Goal: Task Accomplishment & Management: Use online tool/utility

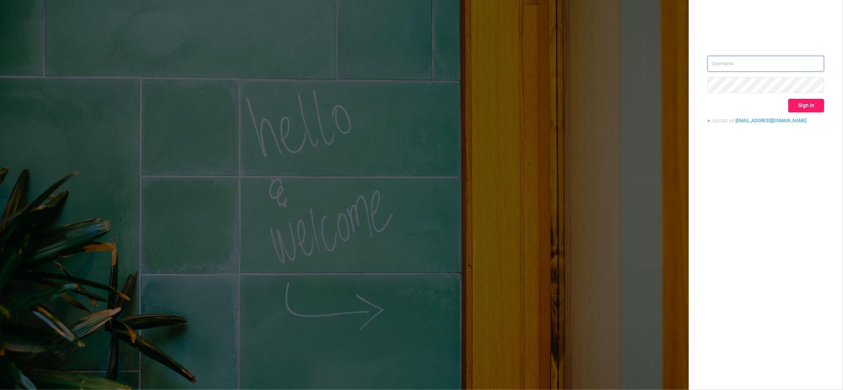
type input "[PERSON_NAME][EMAIL_ADDRESS][DOMAIN_NAME]"
click at [808, 107] on button "Sign in" at bounding box center [807, 106] width 36 height 14
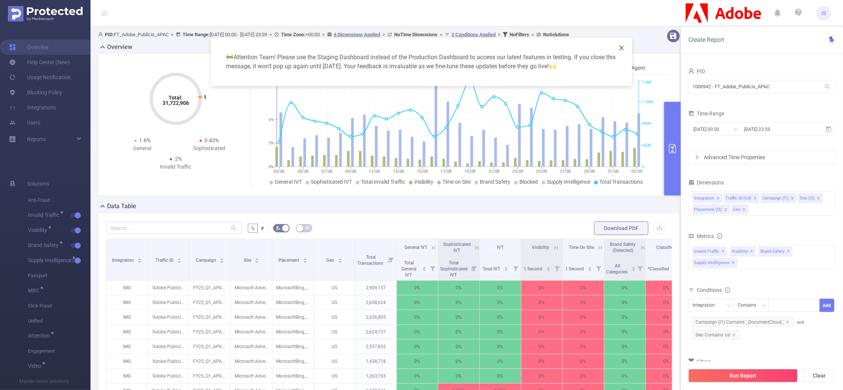
click at [619, 46] on icon "icon: close" at bounding box center [622, 48] width 6 height 6
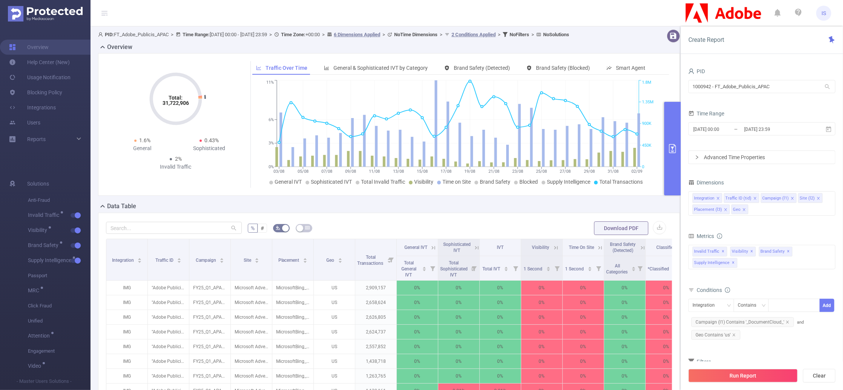
drag, startPoint x: 789, startPoint y: 125, endPoint x: 685, endPoint y: 123, distance: 104.5
click at [685, 123] on div "PID 1000942 - FT_Adobe_Publicis_APAC 1000942 - FT_Adobe_Publicis_APAC Time Rang…" at bounding box center [762, 230] width 162 height 345
click at [763, 102] on form "PID 1000942 - FT_Adobe_Publicis_APAC 1000942 - FT_Adobe_Publicis_APAC Time Rang…" at bounding box center [762, 115] width 147 height 98
click at [758, 130] on input "[DATE] 23:59" at bounding box center [774, 129] width 61 height 10
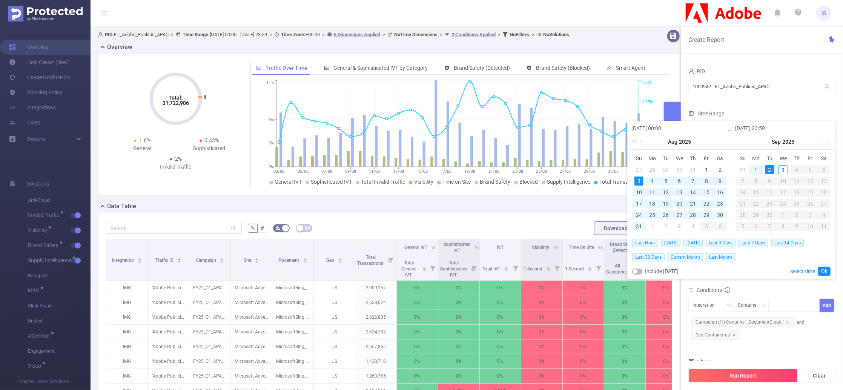
click at [643, 140] on link at bounding box center [642, 141] width 7 height 15
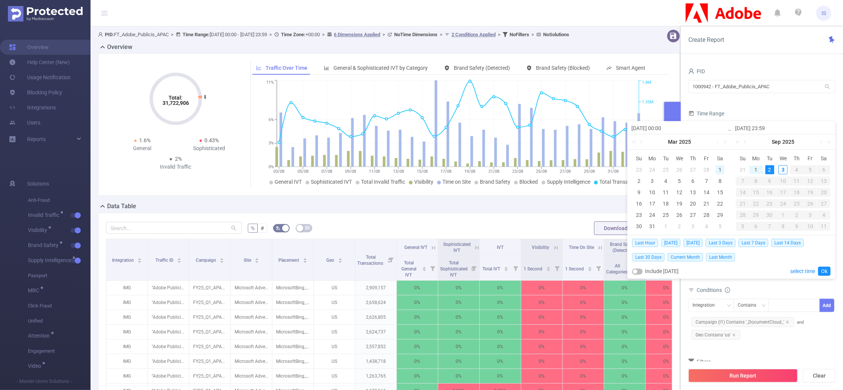
click at [720, 169] on div "1" at bounding box center [720, 169] width 9 height 9
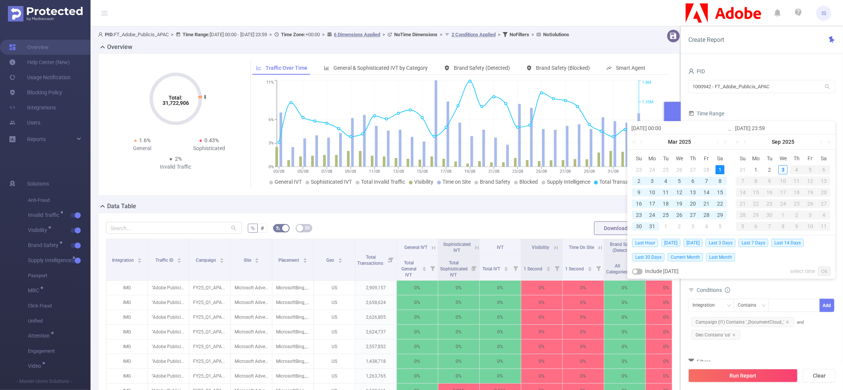
click at [742, 170] on div "31" at bounding box center [742, 169] width 9 height 9
type input "[DATE] 00:00"
type input "[DATE] 23:59"
type input "[DATE] 00:00"
type input "[DATE] 23:59"
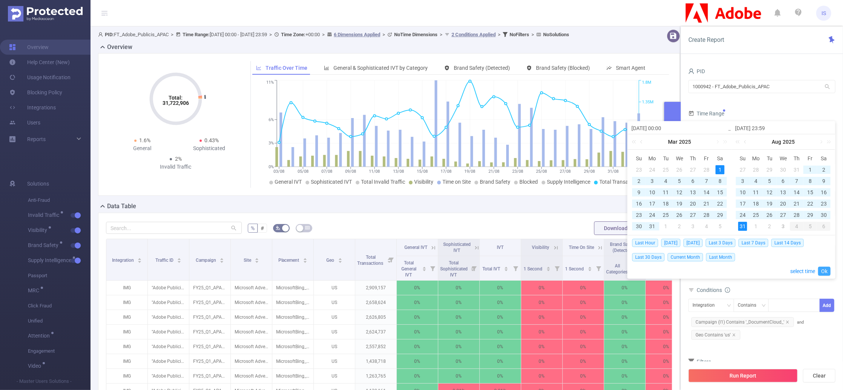
click at [825, 269] on link "Ok" at bounding box center [824, 271] width 12 height 9
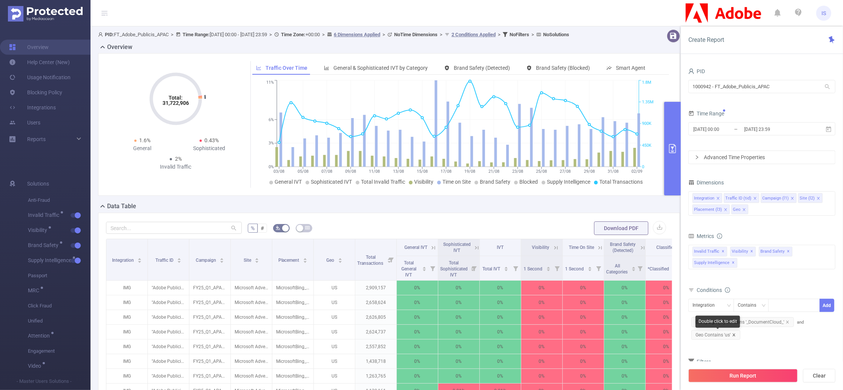
click at [735, 335] on icon "icon: close" at bounding box center [734, 335] width 4 height 4
click at [787, 323] on icon "icon: close" at bounding box center [788, 322] width 4 height 4
click at [744, 209] on icon "icon: close" at bounding box center [745, 210] width 4 height 4
click at [724, 210] on icon "icon: close" at bounding box center [726, 210] width 4 height 4
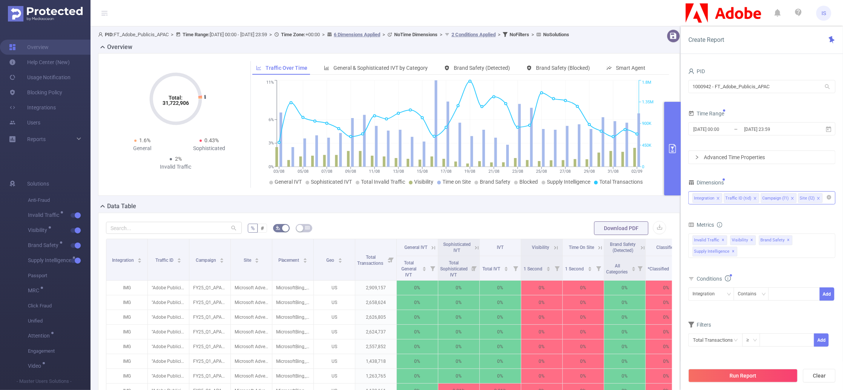
click at [727, 158] on div "Advanced Time Properties" at bounding box center [762, 157] width 146 height 13
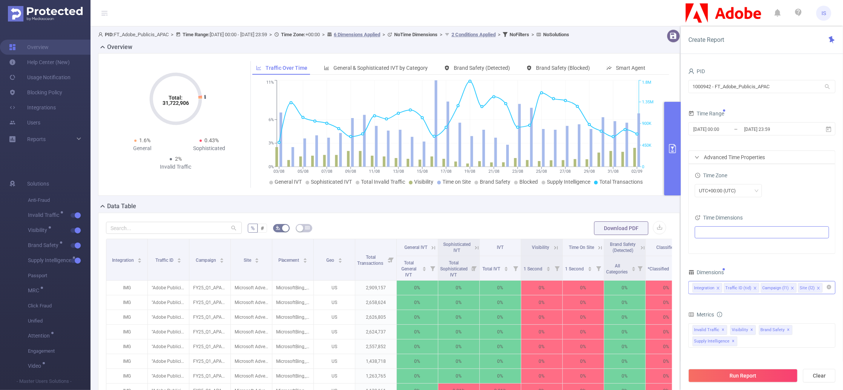
click at [706, 235] on ul at bounding box center [759, 232] width 124 height 11
click at [702, 259] on icon "icon: caret-down" at bounding box center [701, 260] width 4 height 4
click at [719, 273] on li "Month (Example: 09 )" at bounding box center [765, 273] width 125 height 10
click at [715, 272] on span at bounding box center [715, 273] width 6 height 6
click at [787, 192] on div "UTC+00:00 (UTC)" at bounding box center [762, 190] width 134 height 13
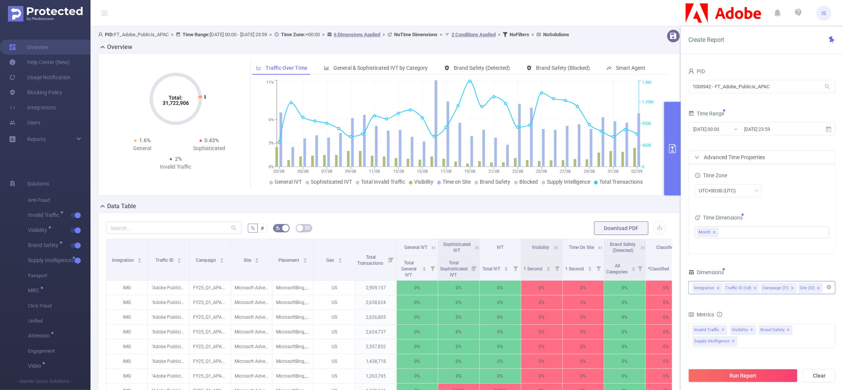
click at [788, 208] on div "Time Zone UTC+00:00 (UTC) Time Dimensions Month" at bounding box center [762, 208] width 146 height 89
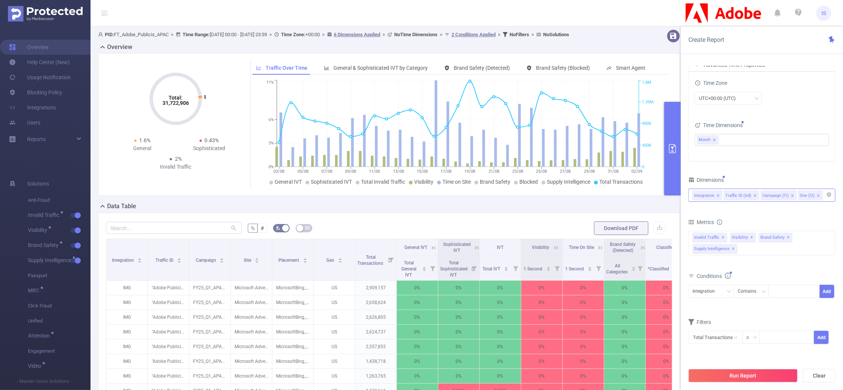
click at [825, 197] on input at bounding box center [827, 196] width 4 height 10
click at [774, 169] on div "PID 1000942 - FT_Adobe_Publicis_APAC 1000942 - FT_Adobe_Publicis_APAC Time Rang…" at bounding box center [762, 164] width 147 height 380
click at [744, 172] on div "PID 1000942 - FT_Adobe_Publicis_APAC 1000942 - FT_Adobe_Publicis_APAC Time Rang…" at bounding box center [762, 164] width 147 height 380
click at [754, 197] on icon "icon: close" at bounding box center [755, 195] width 3 height 3
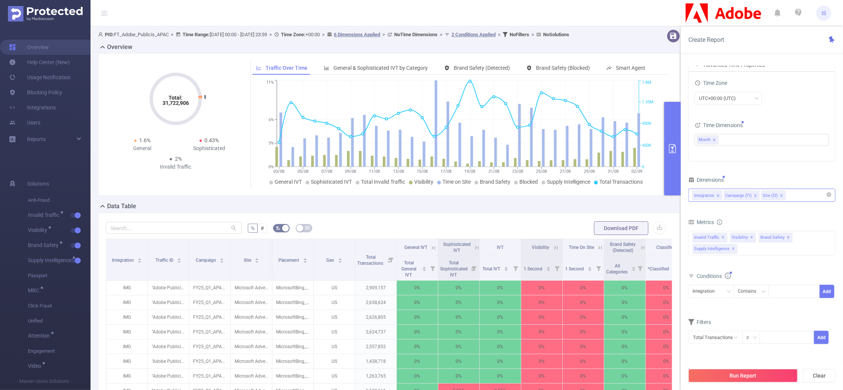
click at [781, 198] on icon "icon: close" at bounding box center [782, 196] width 4 height 5
click at [736, 209] on form "Dimensions Integration Campaign (l1) Metrics Total General IVT Data Centers Dis…" at bounding box center [762, 264] width 147 height 179
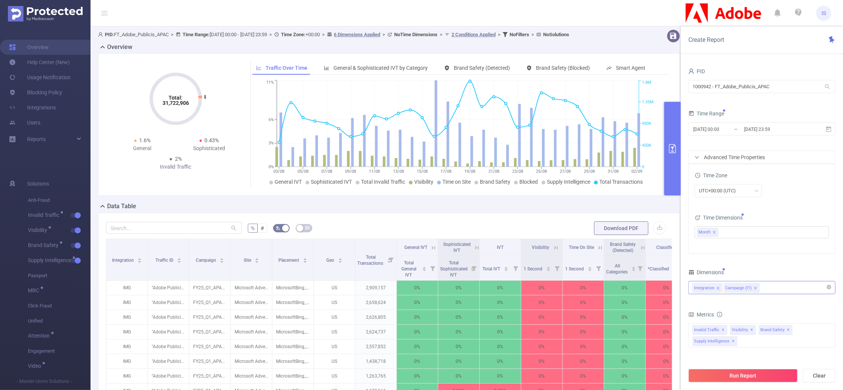
click at [741, 380] on button "Run Report" at bounding box center [743, 376] width 109 height 14
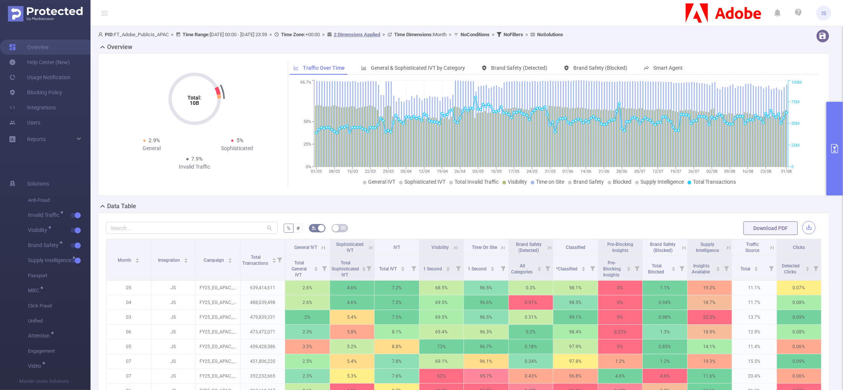
click at [805, 228] on button "button" at bounding box center [809, 227] width 13 height 13
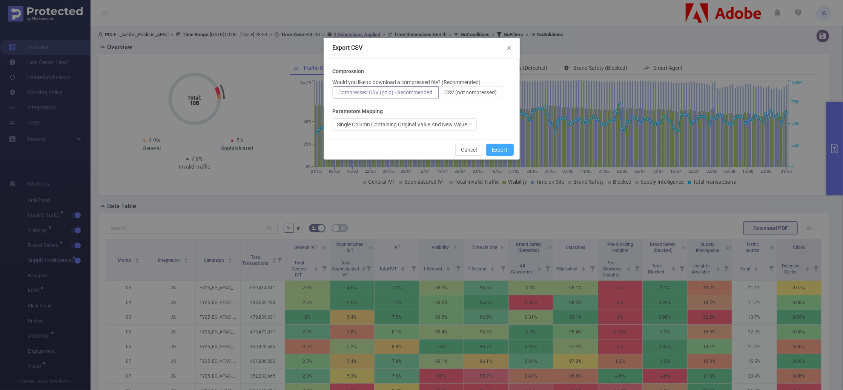
click at [500, 151] on button "Export" at bounding box center [500, 150] width 28 height 12
